Goal: Information Seeking & Learning: Find specific fact

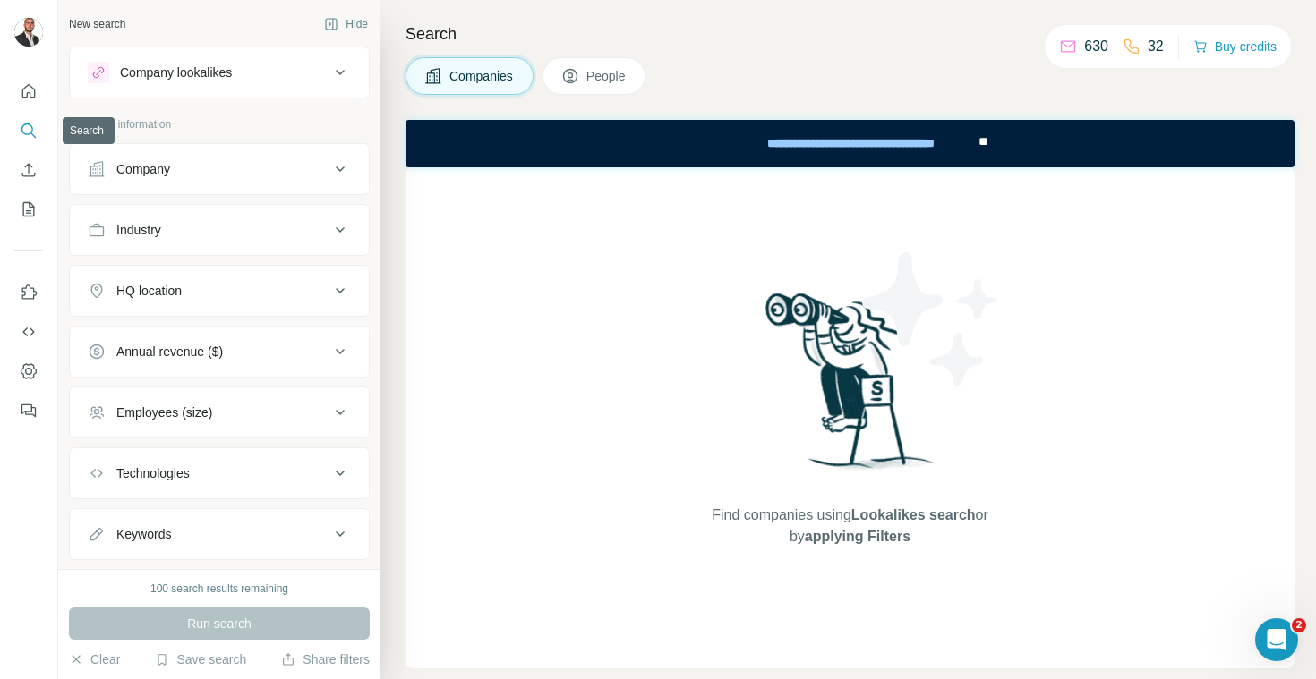
click at [34, 120] on button "Search" at bounding box center [28, 131] width 29 height 32
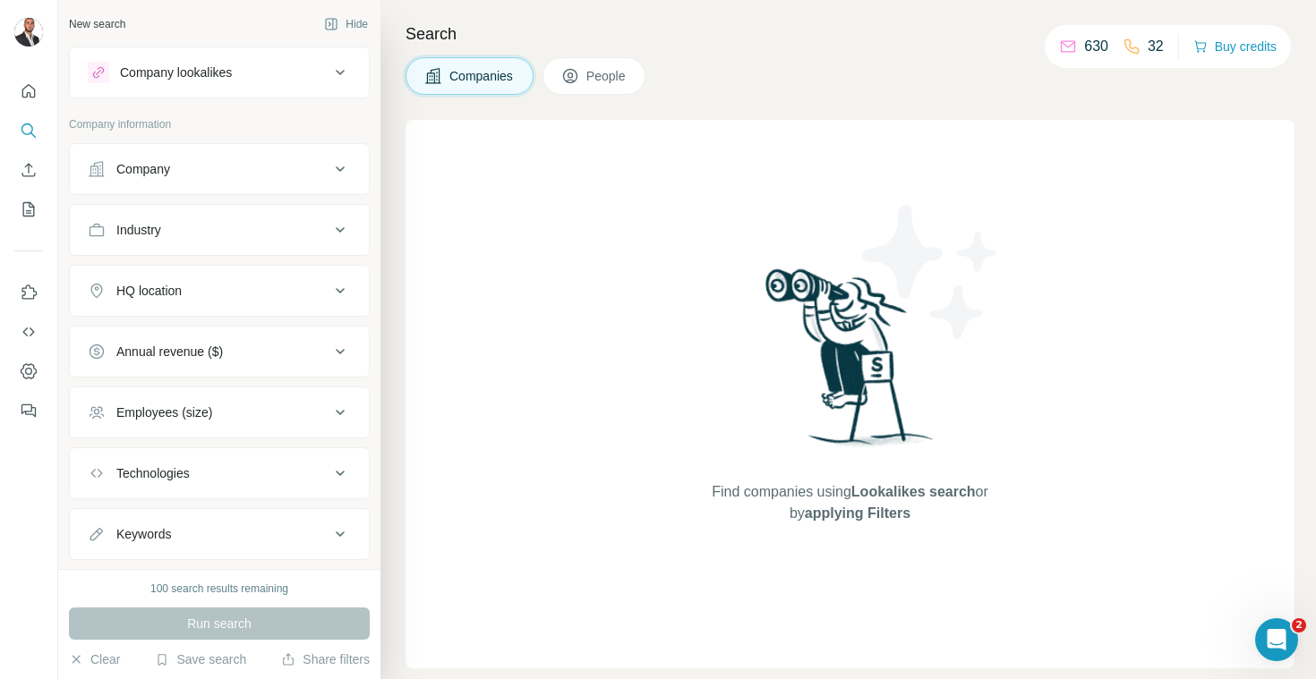
click at [466, 321] on div "Find companies using Lookalikes search or by applying Filters" at bounding box center [849, 394] width 889 height 549
click at [27, 128] on icon "Search" at bounding box center [29, 131] width 18 height 18
click at [41, 91] on button "Quick start" at bounding box center [28, 91] width 29 height 32
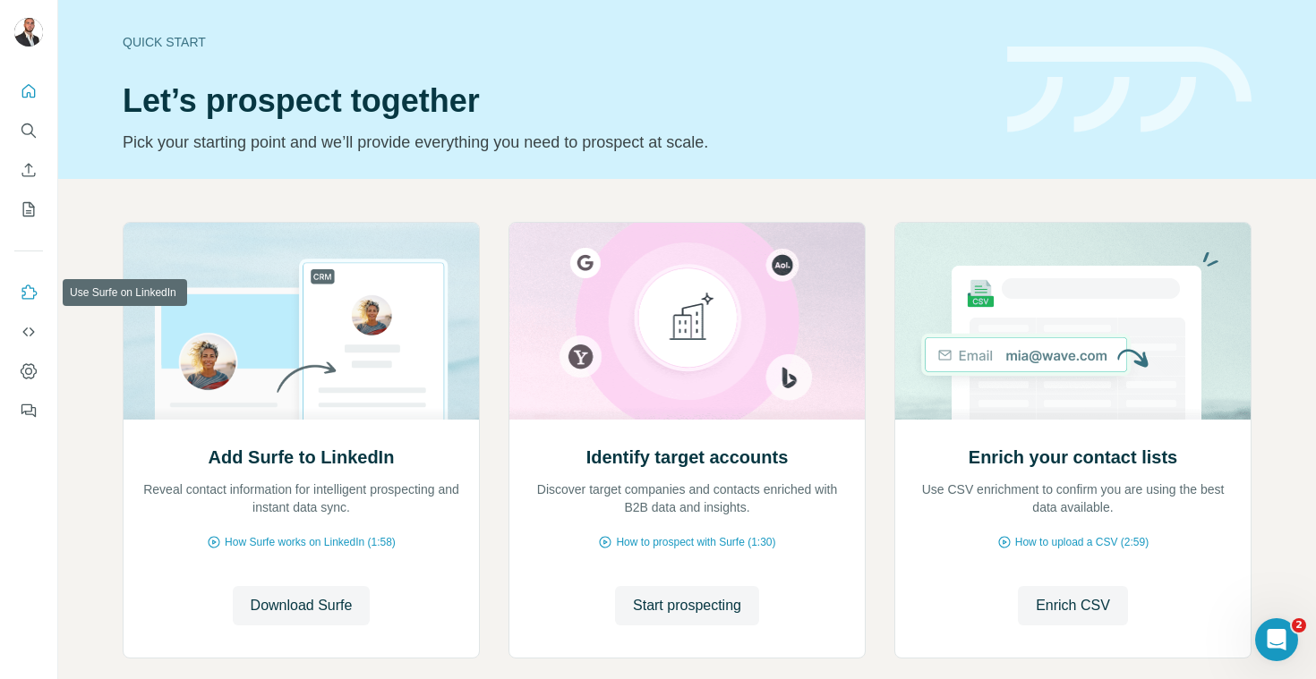
click at [24, 294] on icon "Use Surfe on LinkedIn" at bounding box center [29, 292] width 15 height 14
click at [27, 123] on icon "Search" at bounding box center [29, 131] width 18 height 18
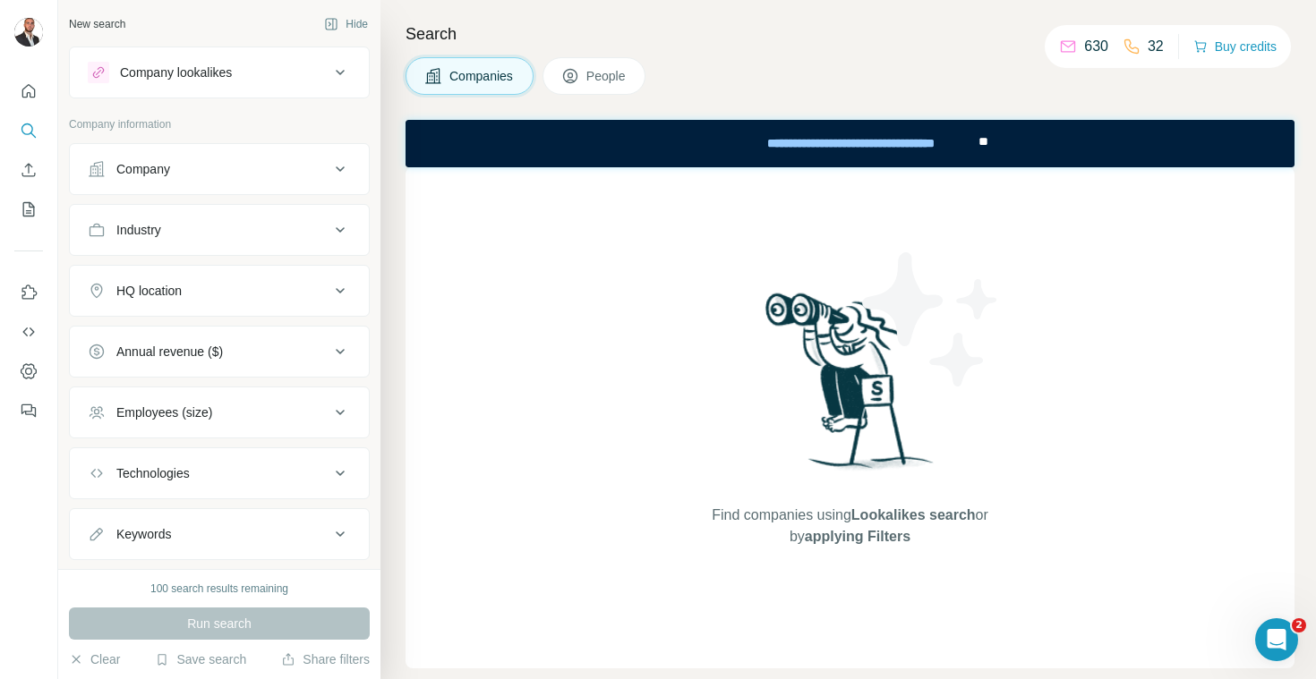
click at [208, 175] on div "Company" at bounding box center [209, 169] width 242 height 18
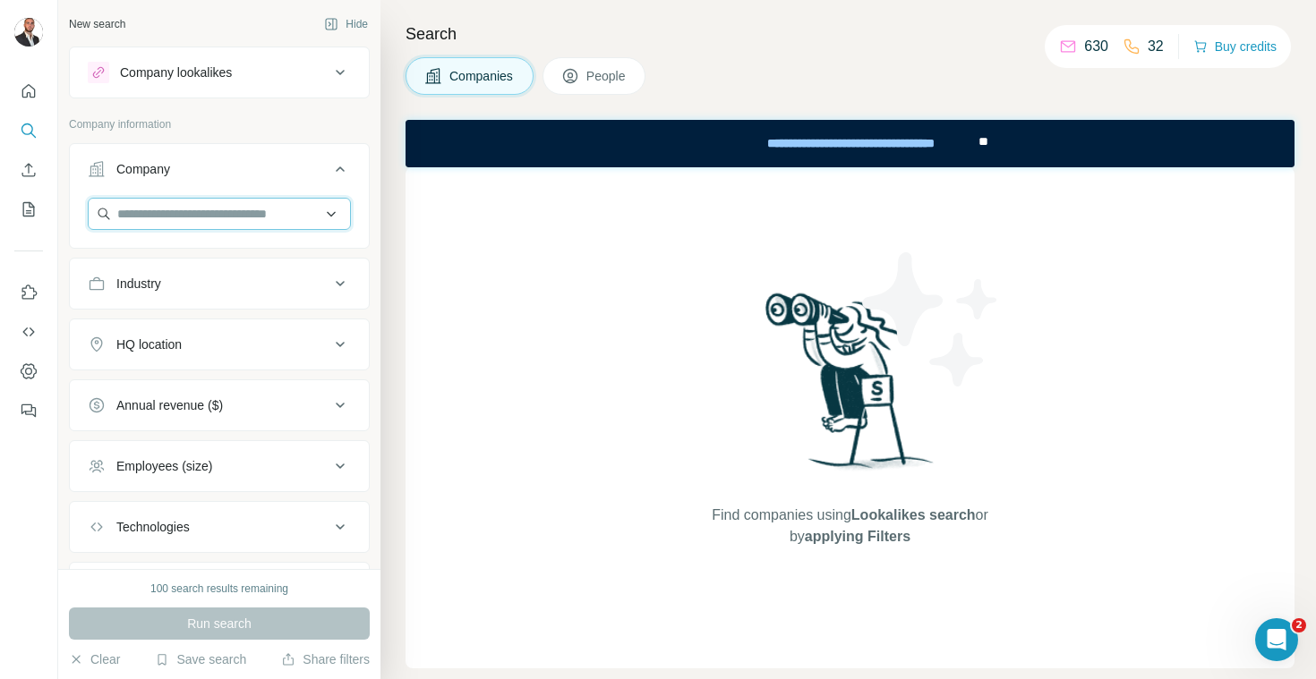
click at [234, 214] on input "text" at bounding box center [219, 214] width 263 height 32
type input "*****"
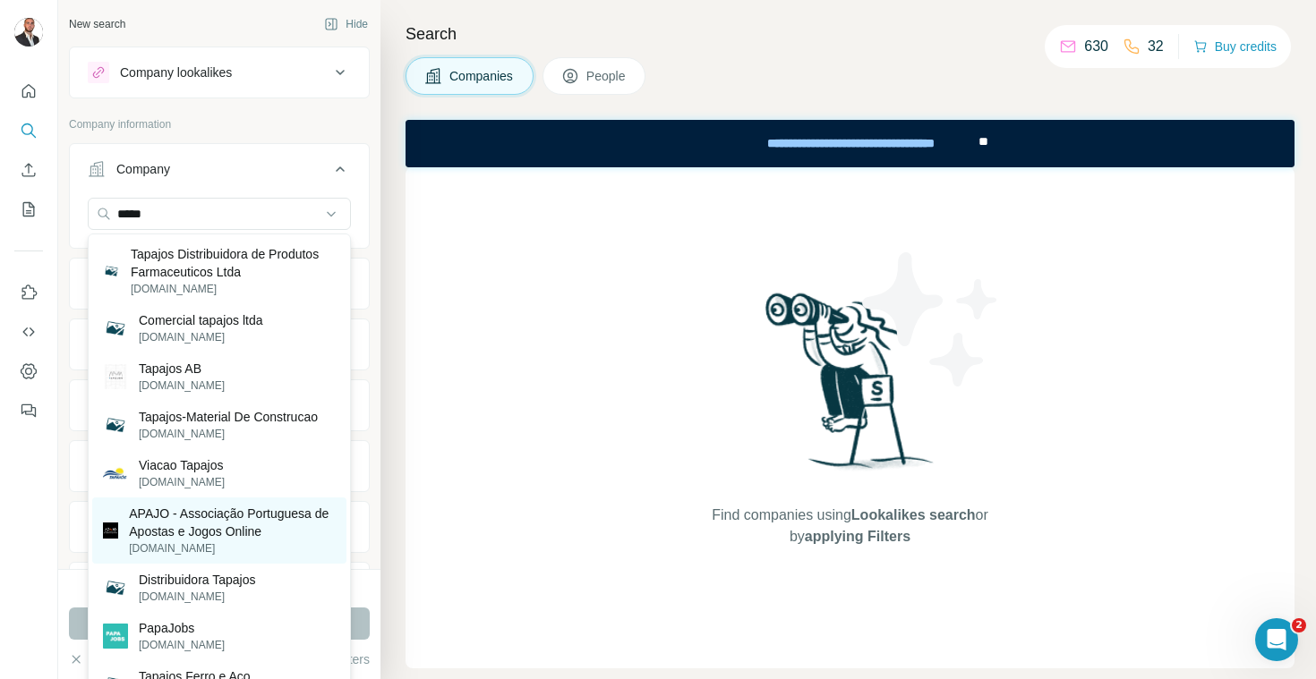
click at [259, 526] on p "APAJO - Associação Portuguesa de Apostas e Jogos Online" at bounding box center [232, 523] width 207 height 36
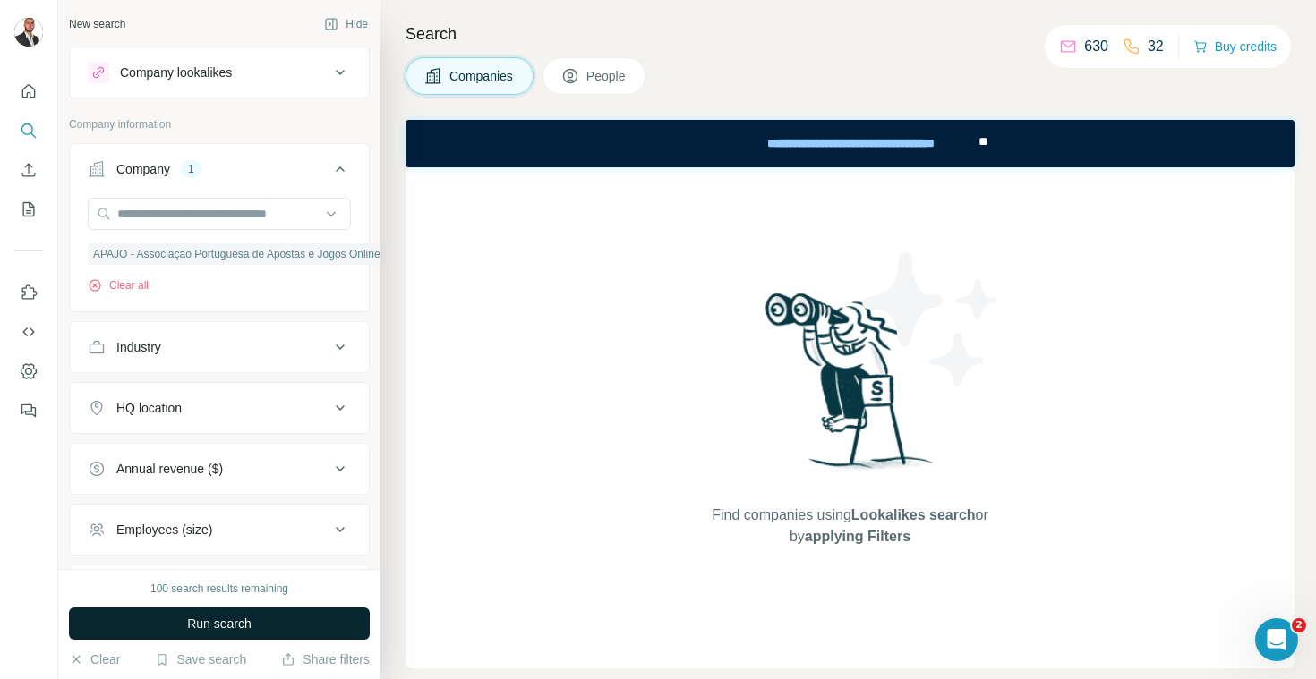
click at [239, 623] on span "Run search" at bounding box center [219, 624] width 64 height 18
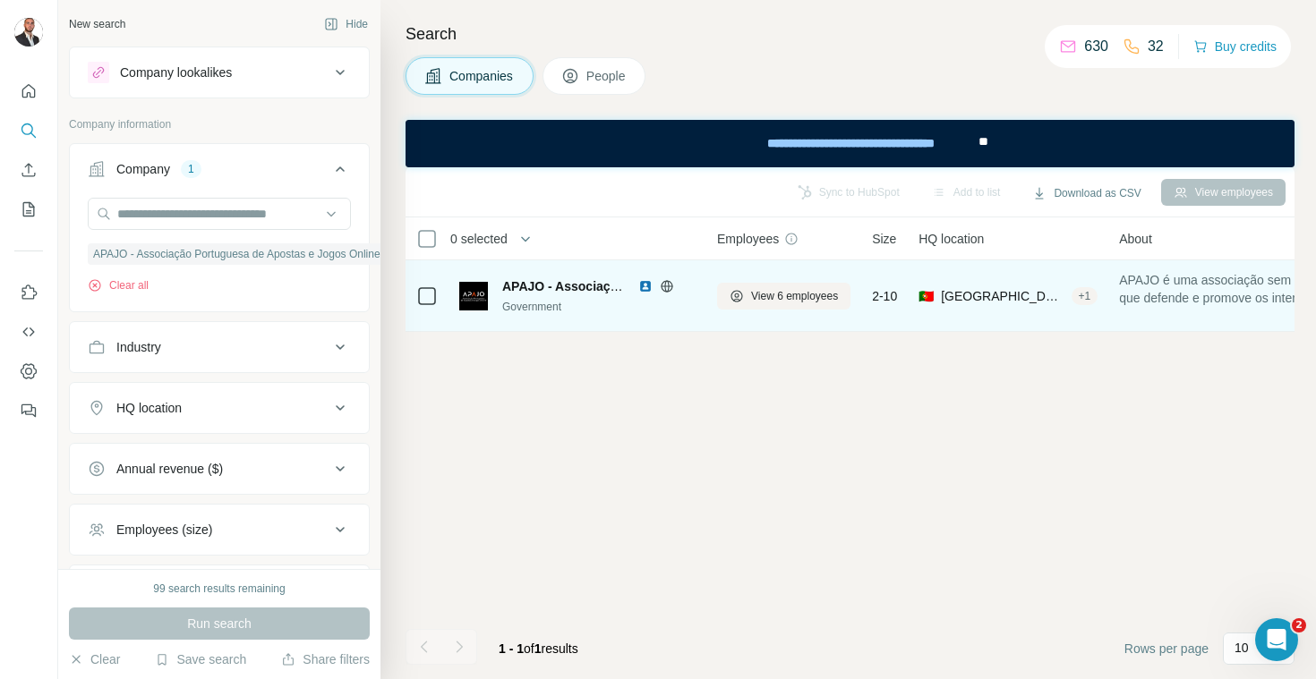
click at [638, 286] on img at bounding box center [645, 286] width 14 height 14
